Goal: Task Accomplishment & Management: Use online tool/utility

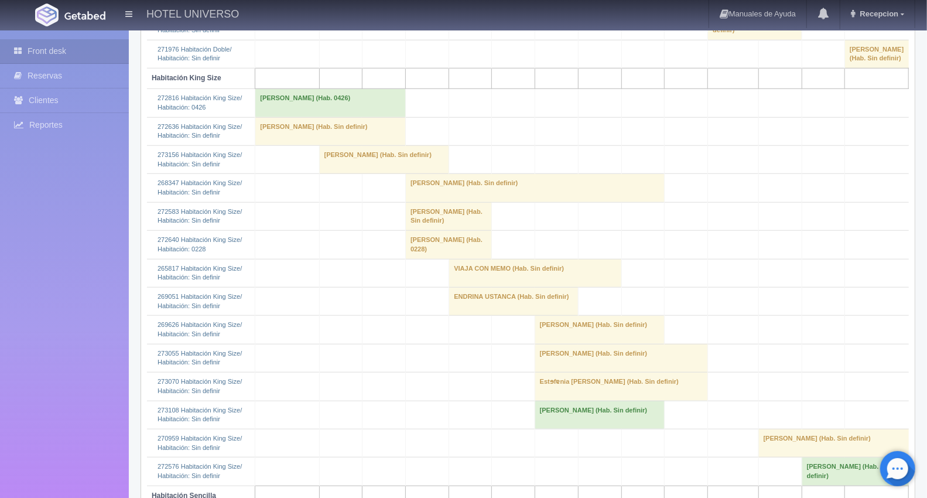
scroll to position [651, 0]
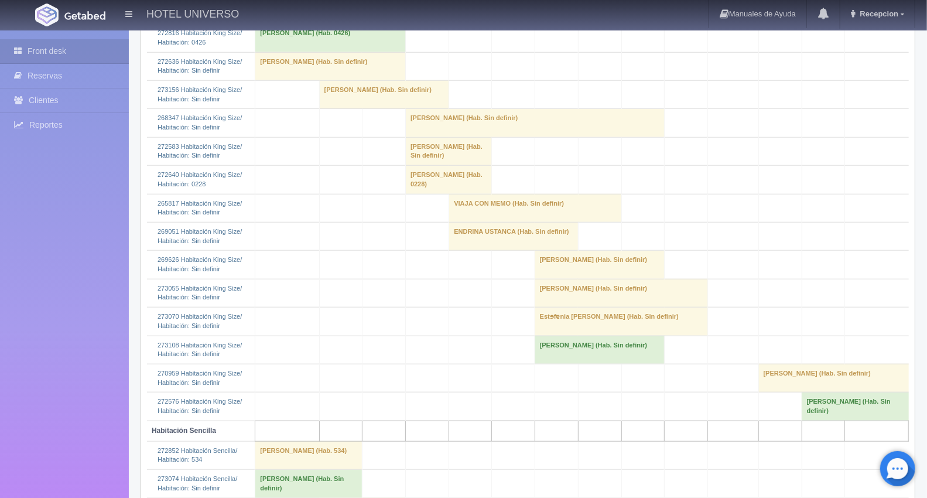
click at [329, 108] on td "[PERSON_NAME] (Hab. Sin definir)" at bounding box center [384, 94] width 130 height 28
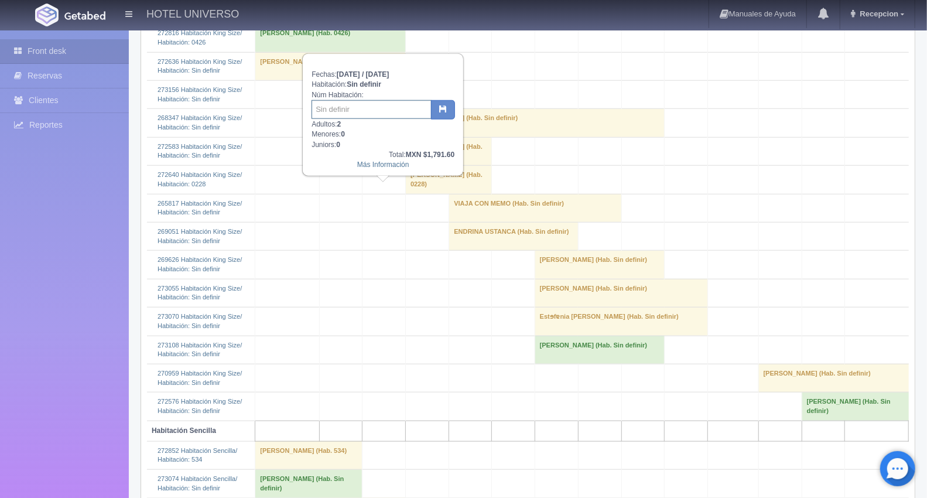
click at [359, 109] on input "text" at bounding box center [371, 109] width 120 height 19
type input "124"
click at [437, 109] on button "button" at bounding box center [443, 110] width 24 height 20
